Goal: Find specific fact: Find specific fact

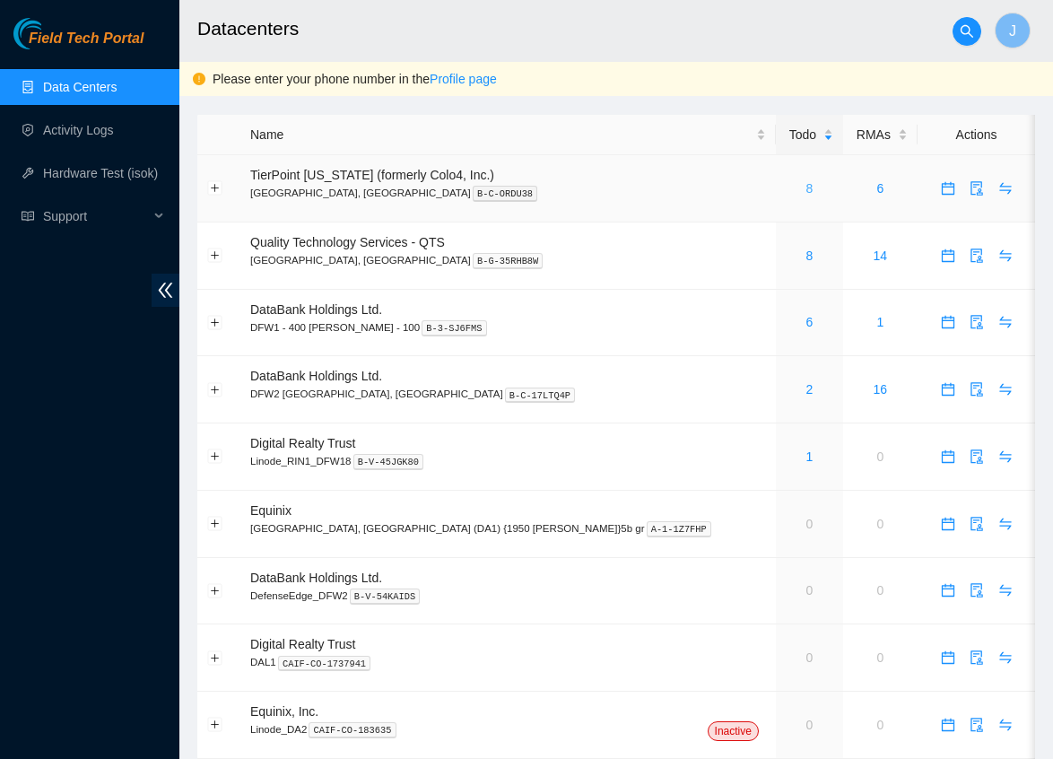
click at [806, 187] on link "8" at bounding box center [809, 188] width 7 height 14
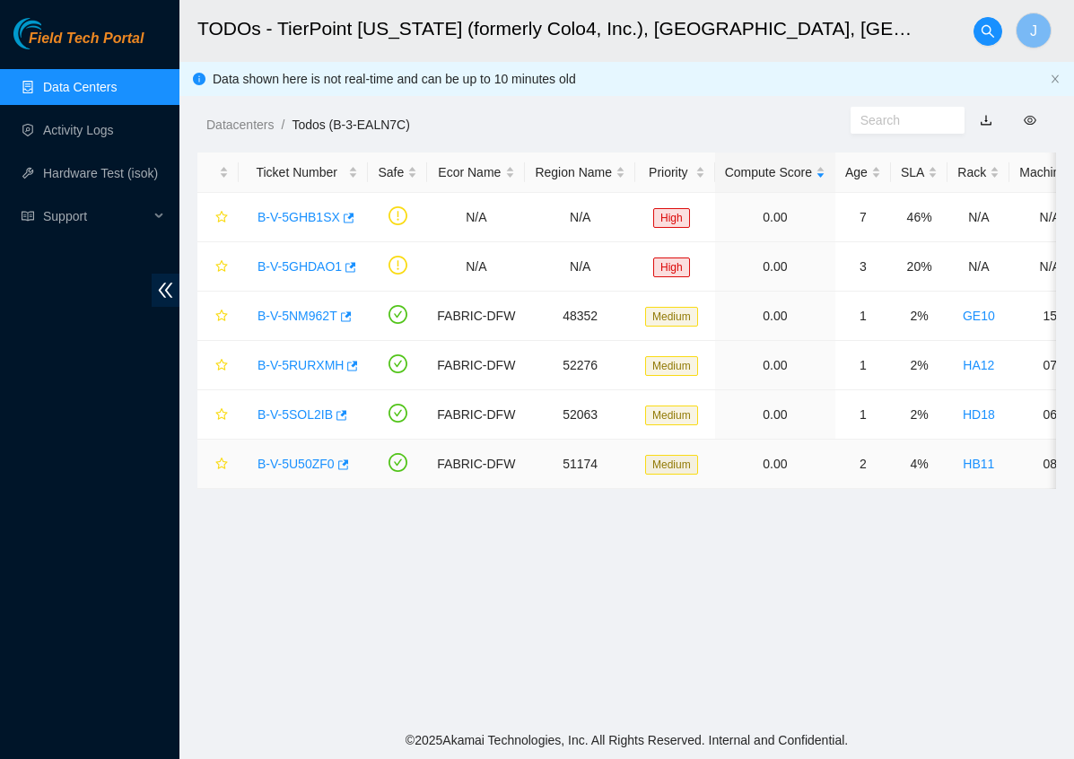
click at [280, 464] on link "B-V-5U50ZF0" at bounding box center [295, 464] width 77 height 14
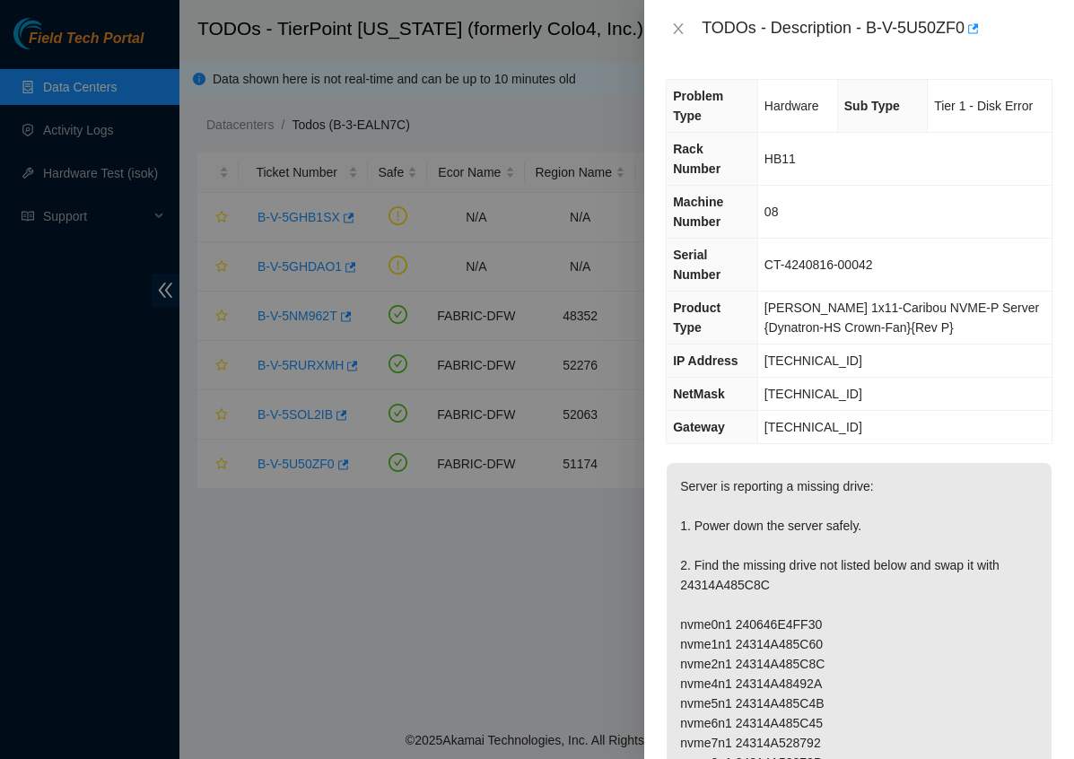
click at [825, 353] on span "23.212.237.235" at bounding box center [813, 360] width 98 height 14
copy span "23.212.237.235"
click at [833, 378] on td "255.255.255.224" at bounding box center [904, 394] width 294 height 33
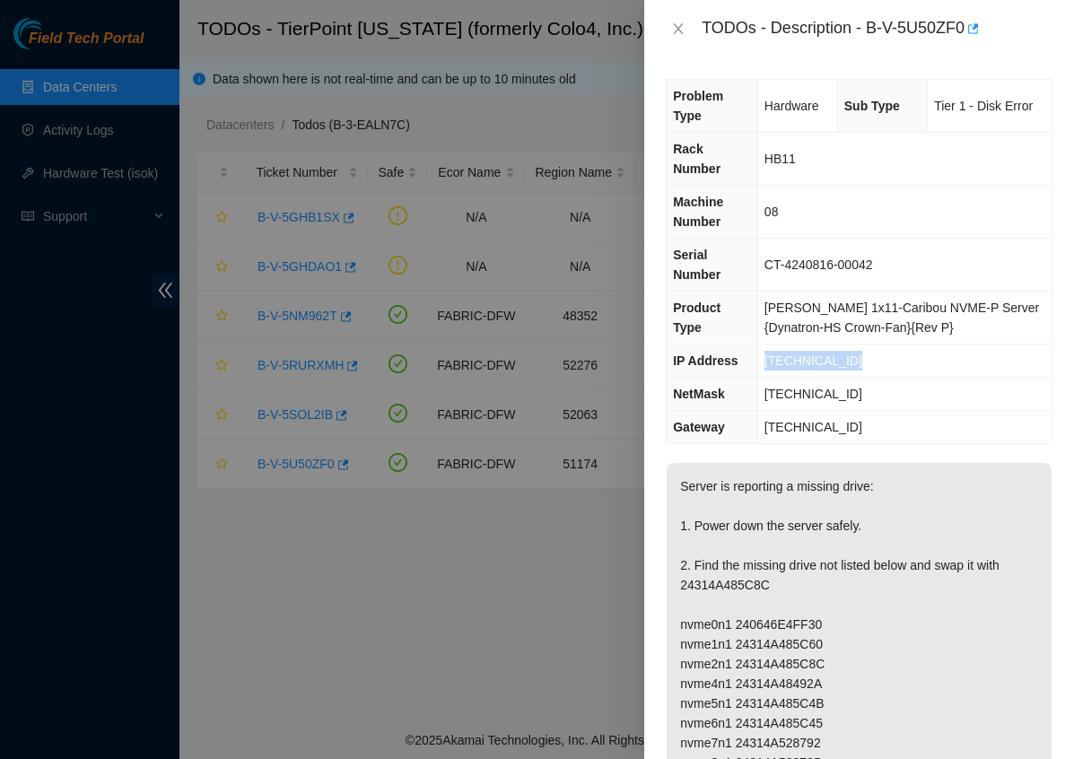
copy span "255.255.255.224"
